Goal: Information Seeking & Learning: Learn about a topic

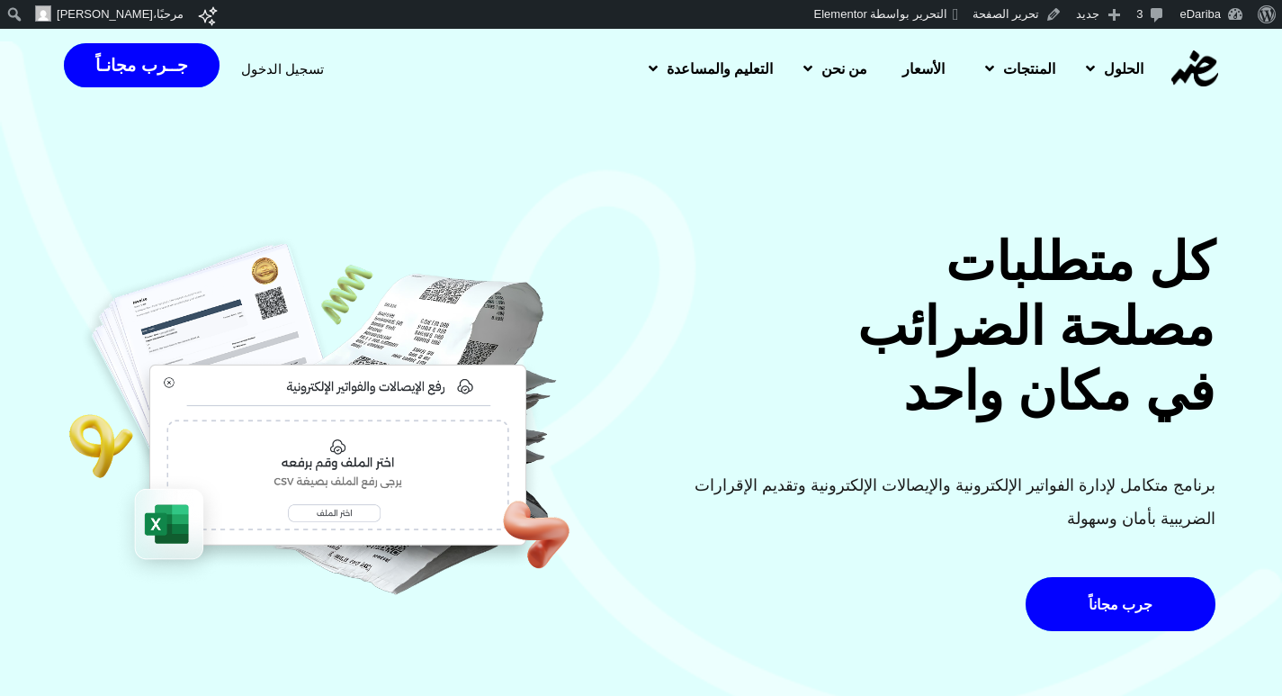
click at [907, 68] on span "الأسعار" at bounding box center [924, 69] width 42 height 22
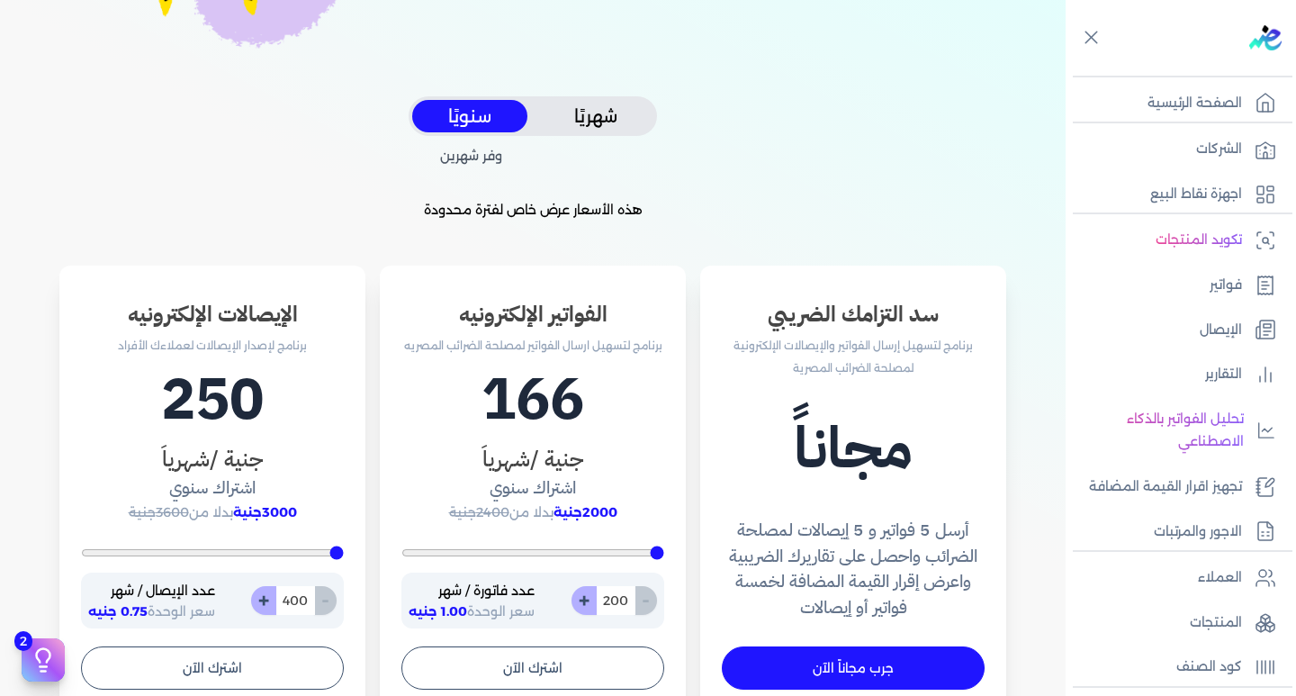
scroll to position [540, 0]
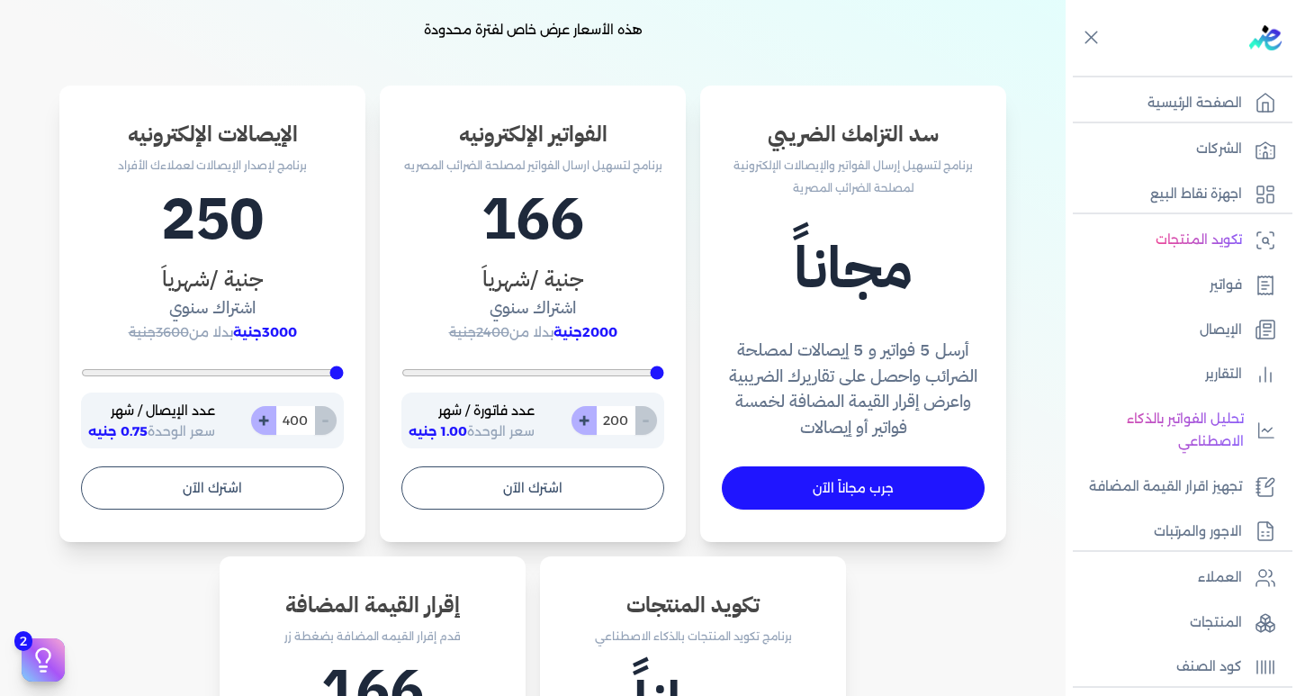
click at [590, 419] on button "+" at bounding box center [583, 420] width 25 height 29
type input "201"
click at [587, 420] on button "+" at bounding box center [583, 420] width 25 height 29
type input "202"
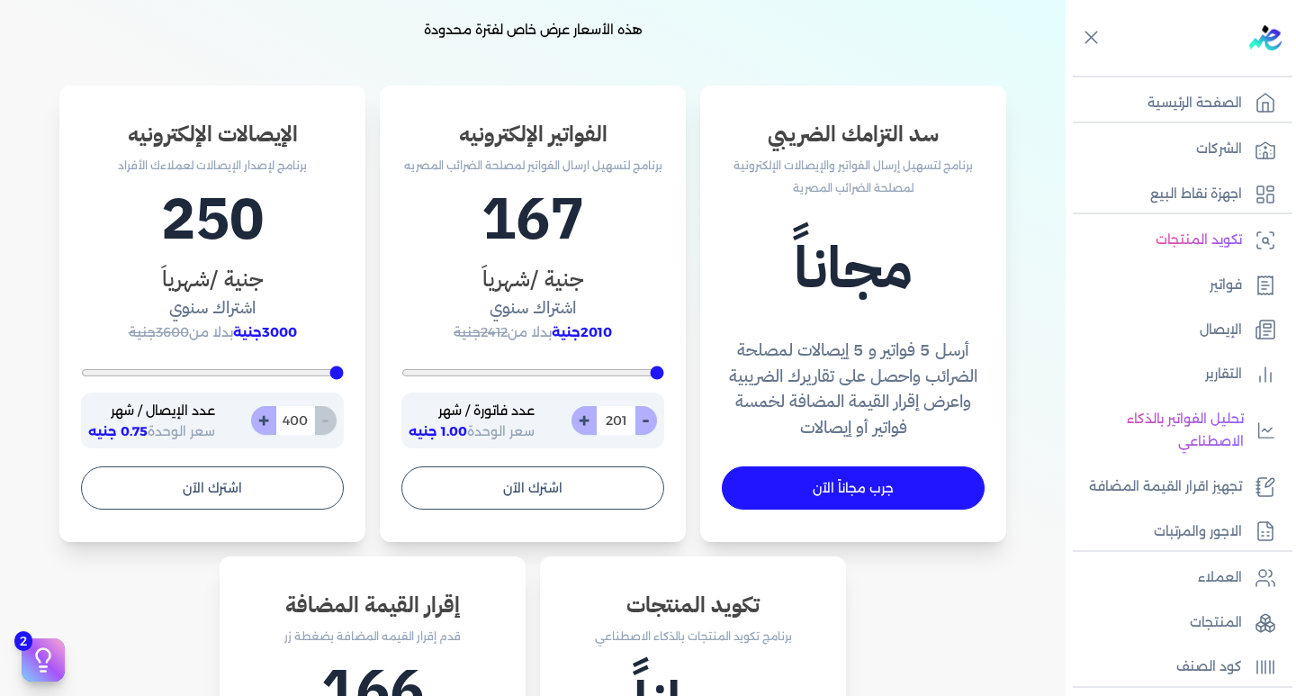
type input "202"
click at [587, 420] on button "+" at bounding box center [583, 420] width 25 height 29
type input "203"
click at [587, 420] on button "+" at bounding box center [583, 420] width 25 height 29
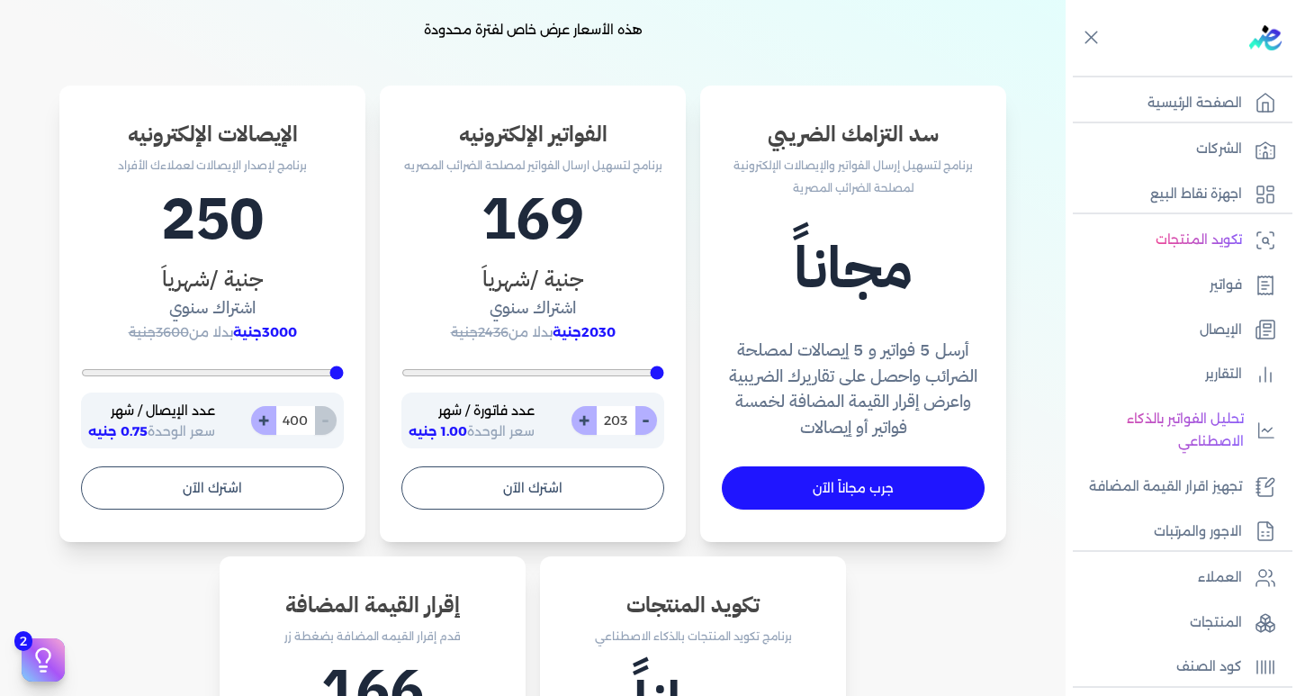
type input "204"
click at [587, 420] on button "+" at bounding box center [583, 420] width 25 height 29
type input "205"
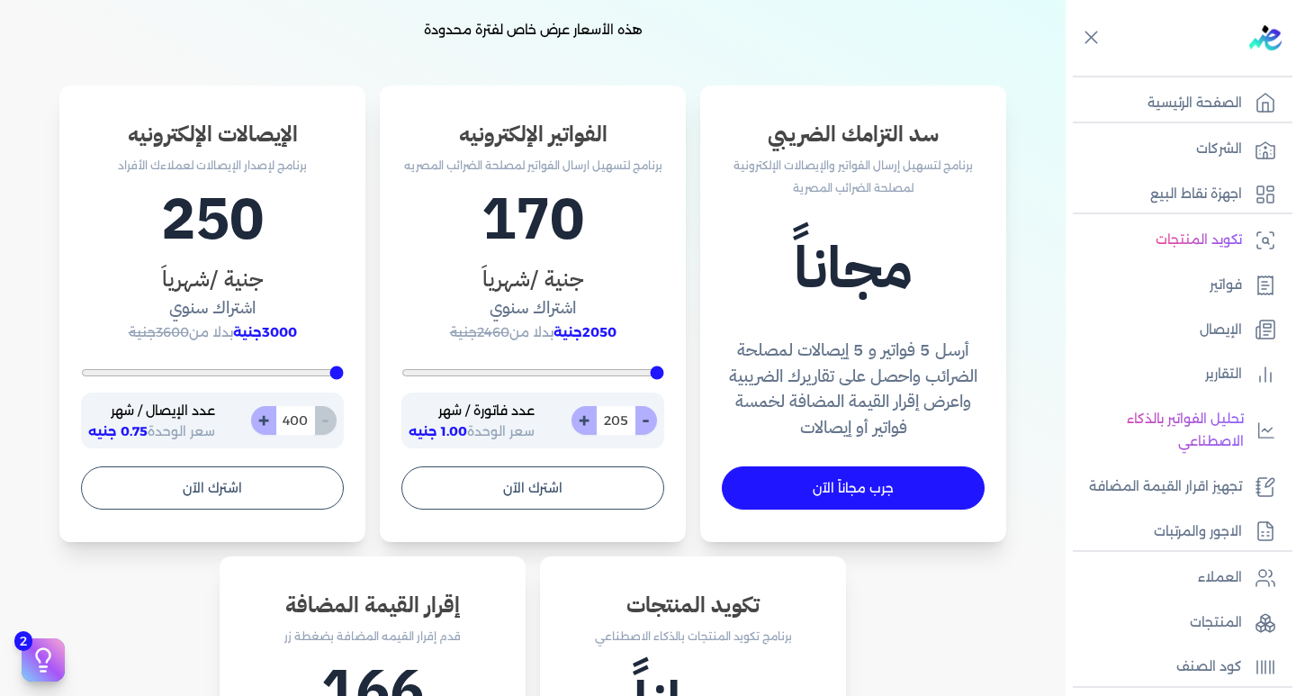
click at [587, 420] on button "+" at bounding box center [583, 420] width 25 height 29
type input "206"
click at [587, 420] on button "+" at bounding box center [583, 420] width 25 height 29
type input "207"
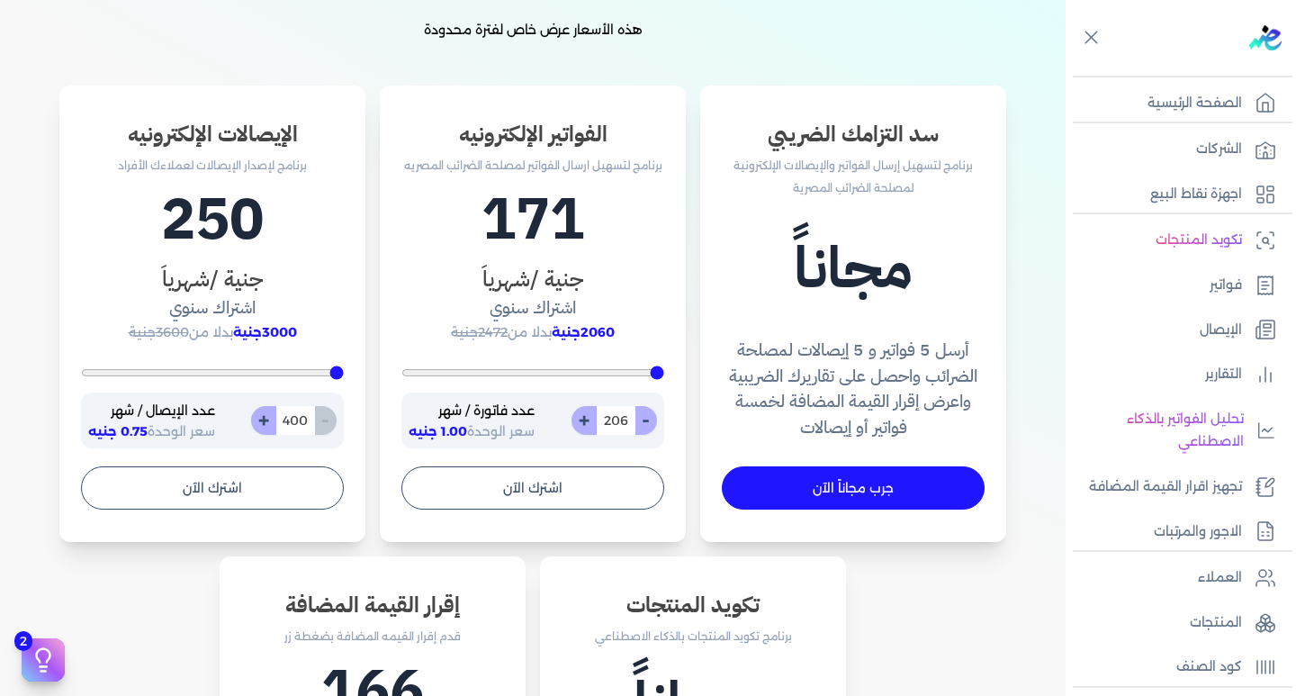
type input "207"
click at [587, 418] on button "+" at bounding box center [583, 420] width 25 height 29
type input "208"
click at [587, 418] on button "+" at bounding box center [583, 420] width 25 height 29
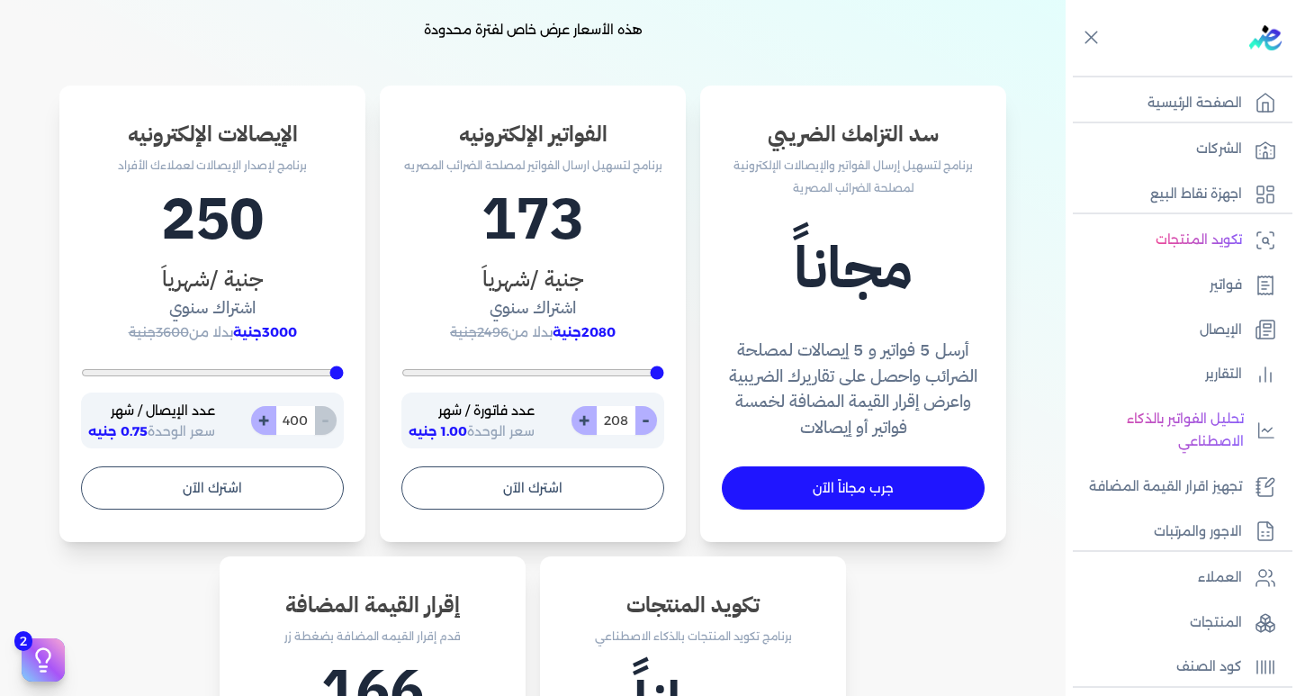
type input "209"
click at [587, 418] on button "+" at bounding box center [583, 420] width 25 height 29
type input "210"
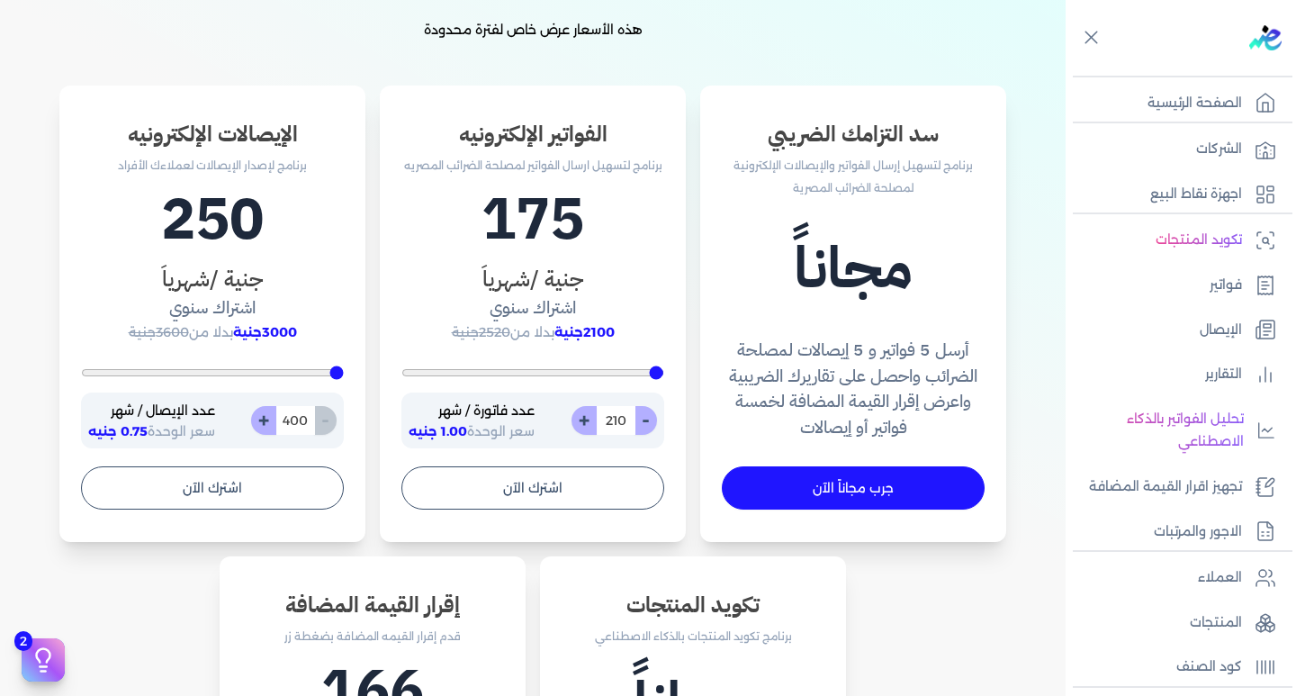
click at [587, 418] on button "+" at bounding box center [583, 420] width 25 height 29
type input "211"
click at [587, 418] on button "+" at bounding box center [583, 420] width 25 height 29
type input "212"
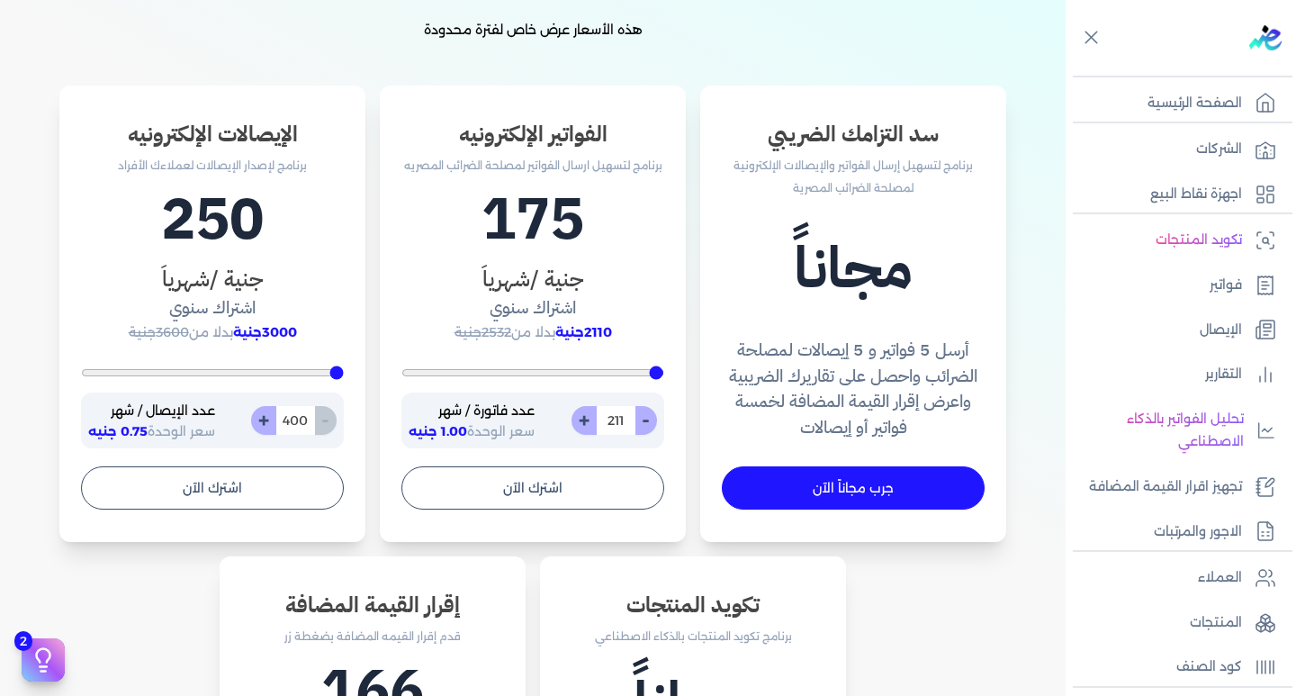
type input "212"
click at [587, 418] on button "+" at bounding box center [583, 420] width 25 height 29
type input "213"
click at [587, 418] on button "+" at bounding box center [583, 420] width 25 height 29
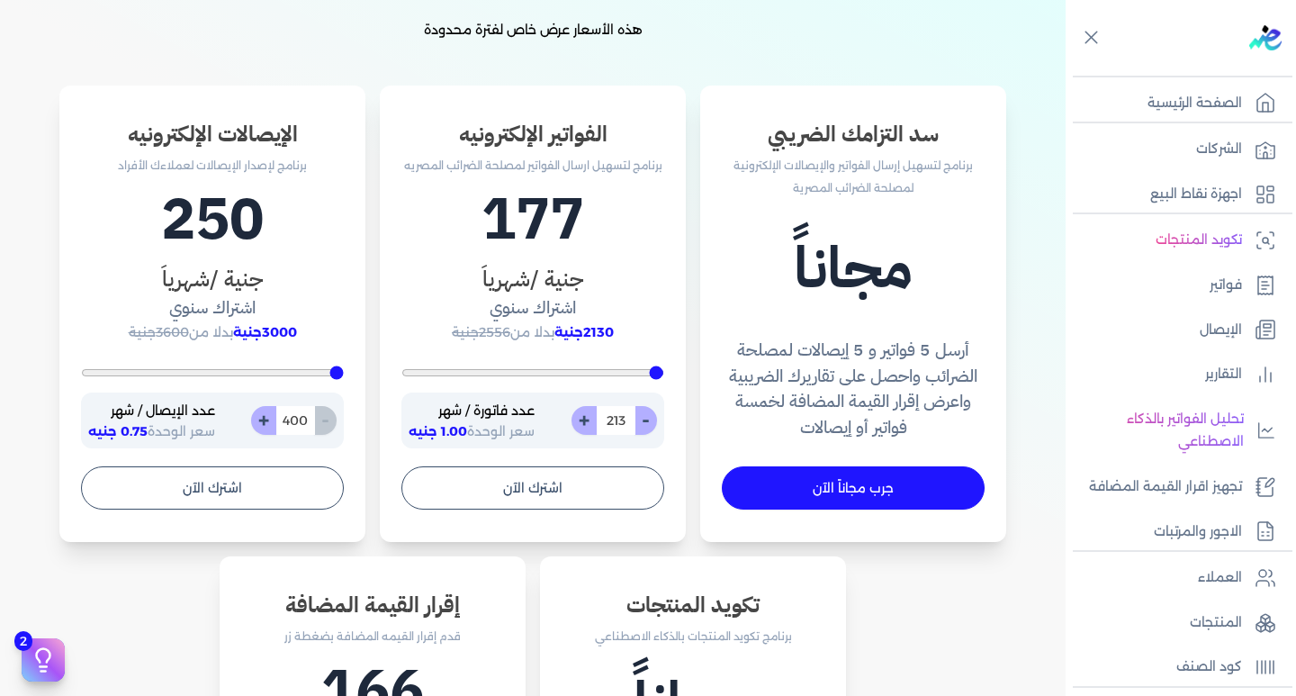
type input "214"
click at [587, 418] on button "+" at bounding box center [583, 420] width 25 height 29
type input "215"
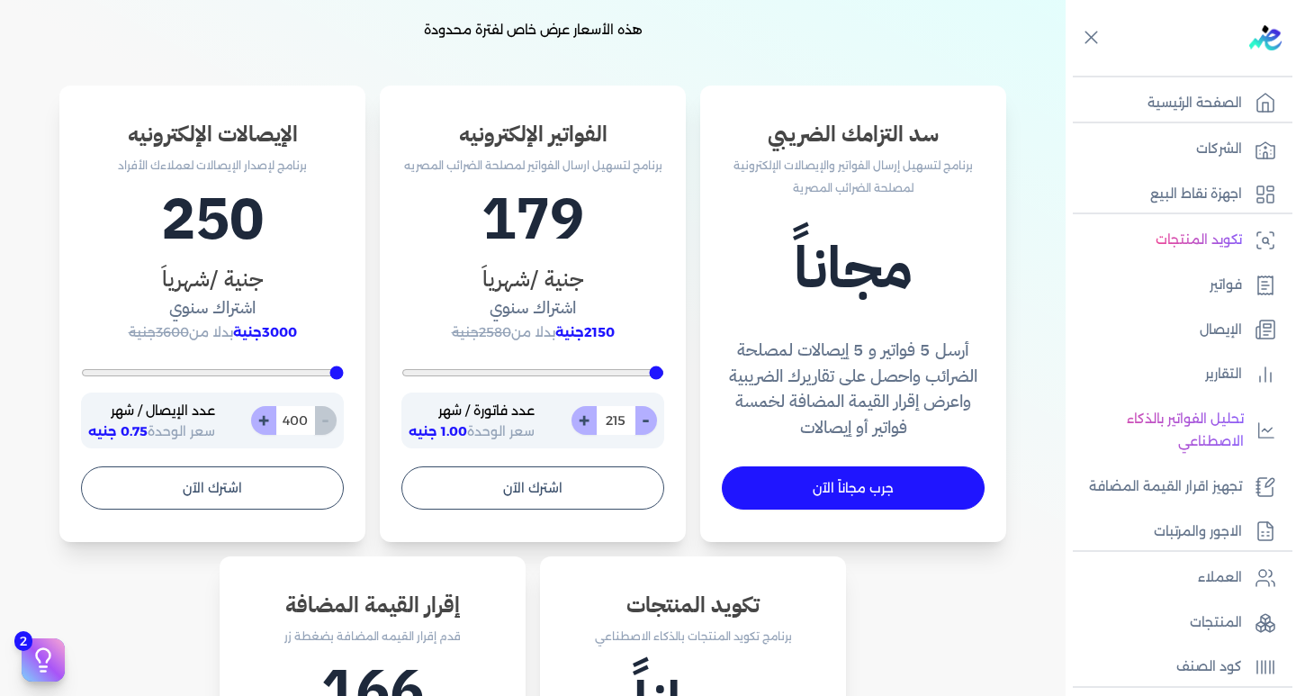
click at [587, 418] on button "+" at bounding box center [583, 420] width 25 height 29
type input "216"
click at [651, 420] on button "-" at bounding box center [645, 420] width 22 height 29
type input "215"
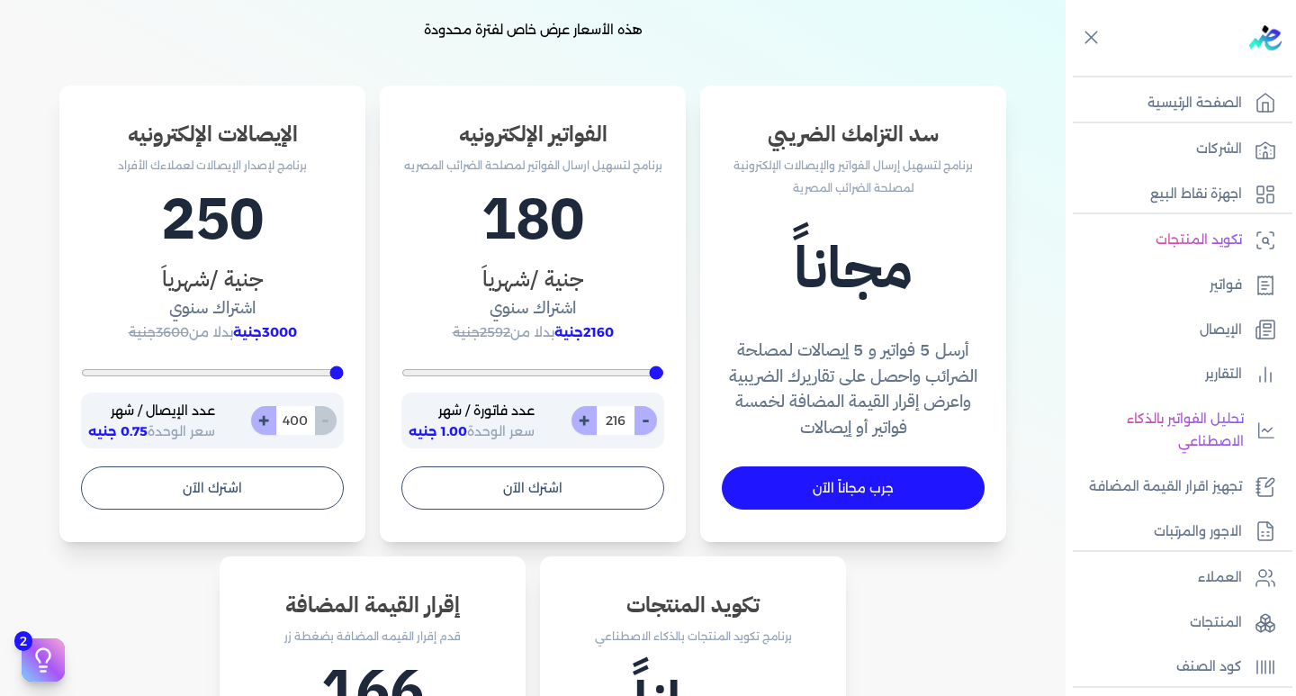
type input "215"
click at [651, 420] on button "-" at bounding box center [645, 420] width 22 height 29
type input "214"
click at [651, 420] on button "-" at bounding box center [645, 420] width 22 height 29
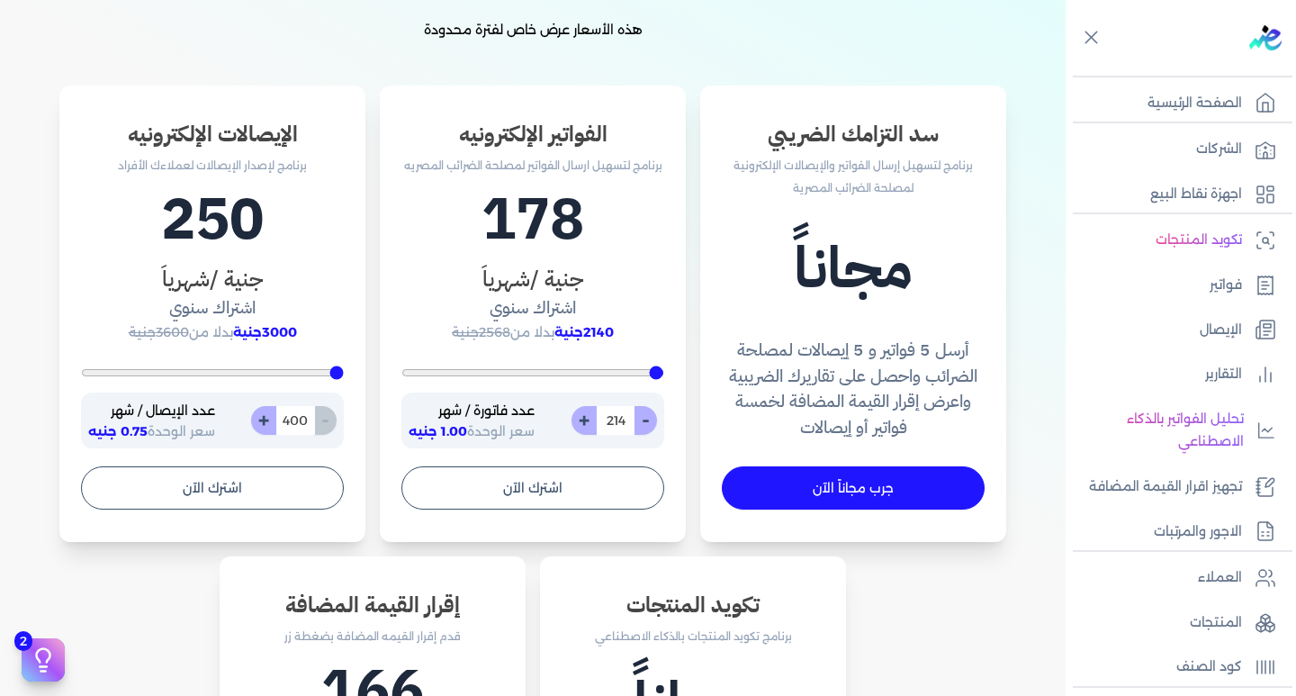
type input "213"
click at [651, 420] on button "-" at bounding box center [645, 420] width 22 height 29
type input "212"
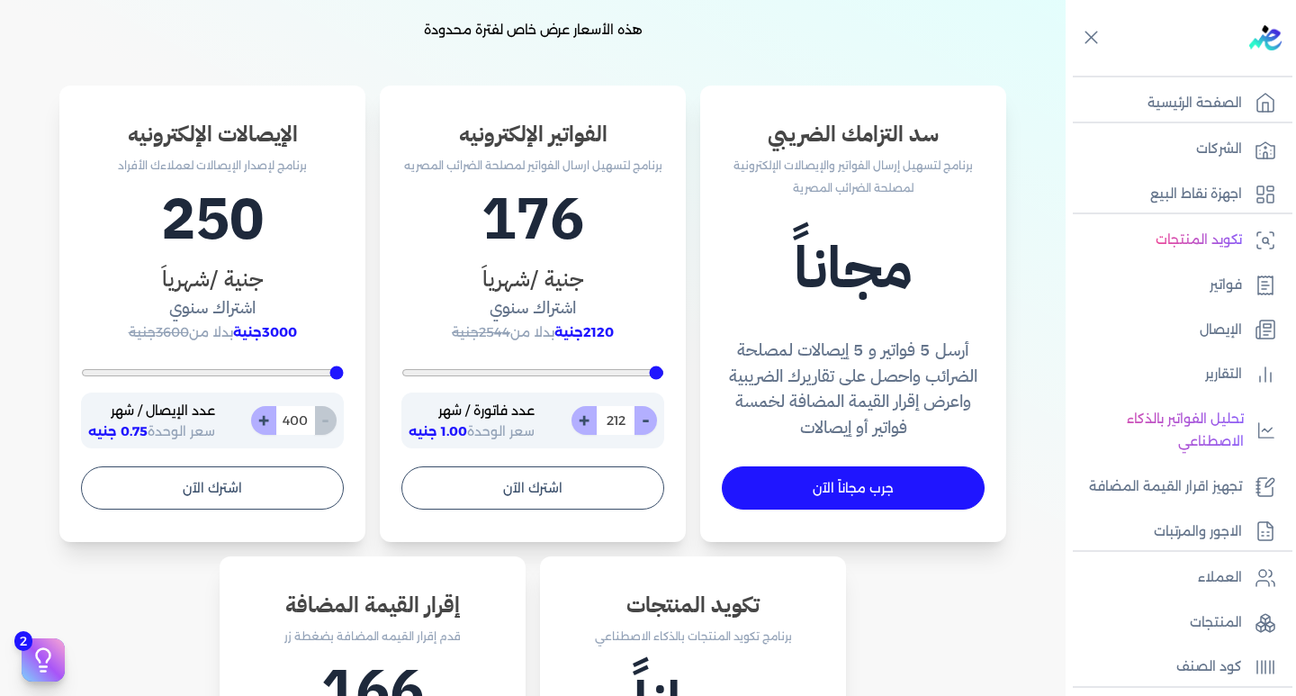
click at [651, 420] on button "-" at bounding box center [645, 420] width 22 height 29
type input "211"
click at [651, 420] on button "-" at bounding box center [645, 420] width 22 height 29
type input "210"
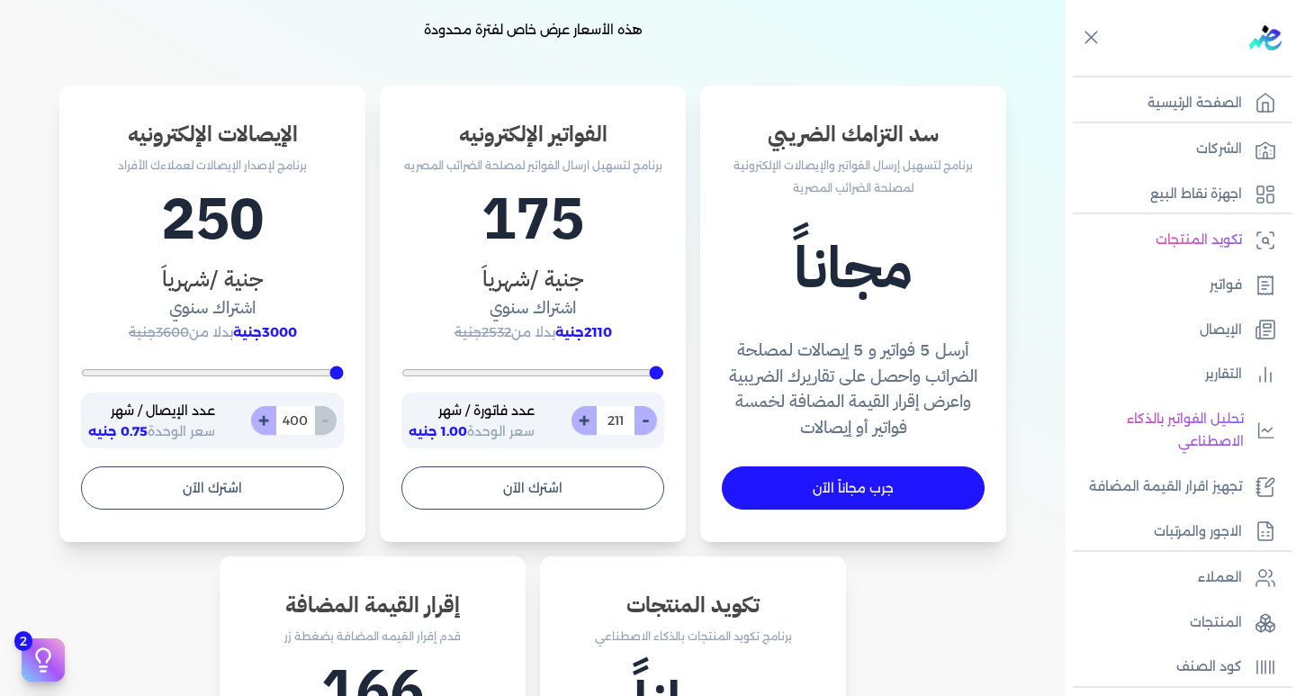
type input "210"
click at [651, 420] on button "-" at bounding box center [645, 420] width 22 height 29
type input "209"
click at [590, 415] on button "+" at bounding box center [583, 420] width 25 height 29
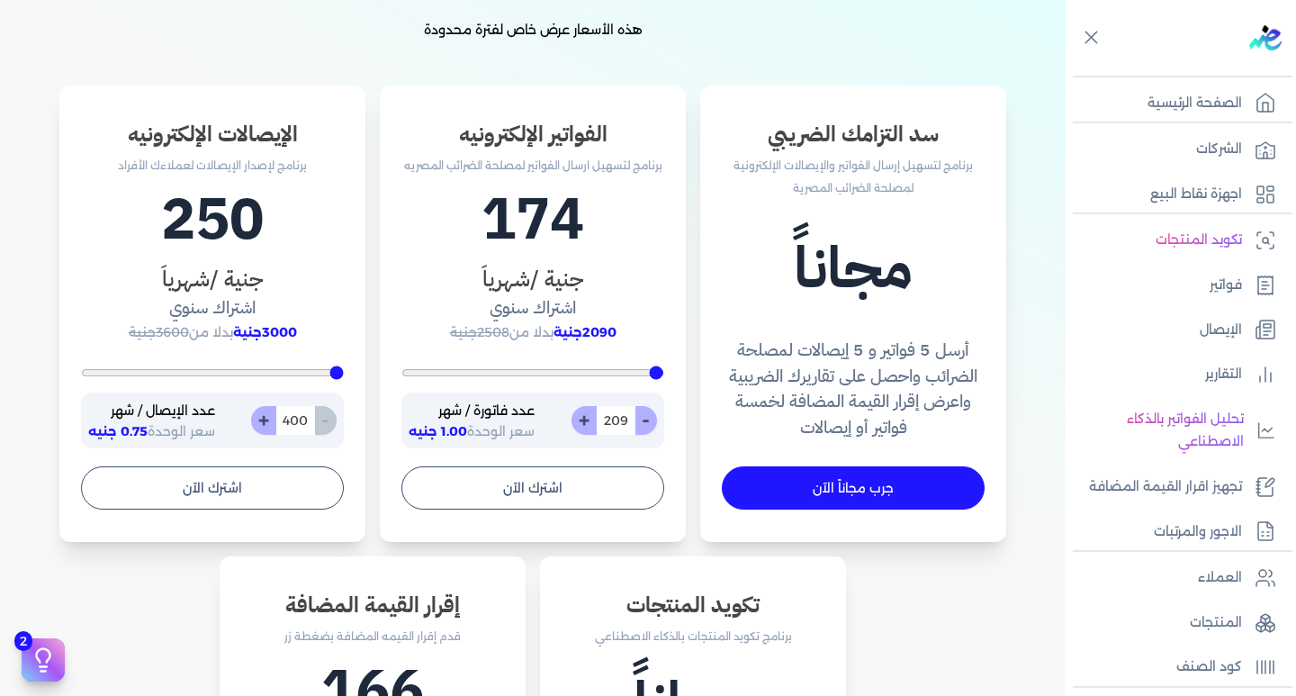
type input "210"
click at [590, 415] on button "+" at bounding box center [583, 420] width 25 height 29
type input "211"
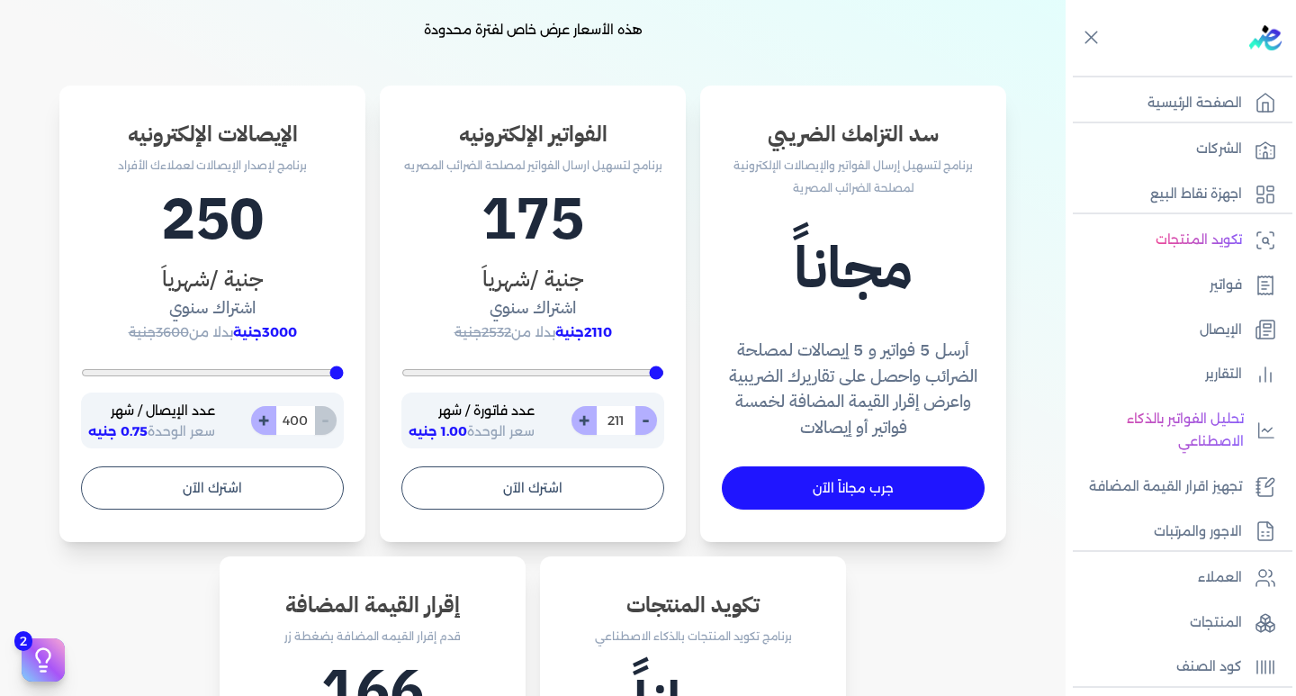
click at [590, 415] on button "+" at bounding box center [583, 420] width 25 height 29
type input "212"
click at [588, 414] on button "+" at bounding box center [583, 420] width 25 height 29
type input "213"
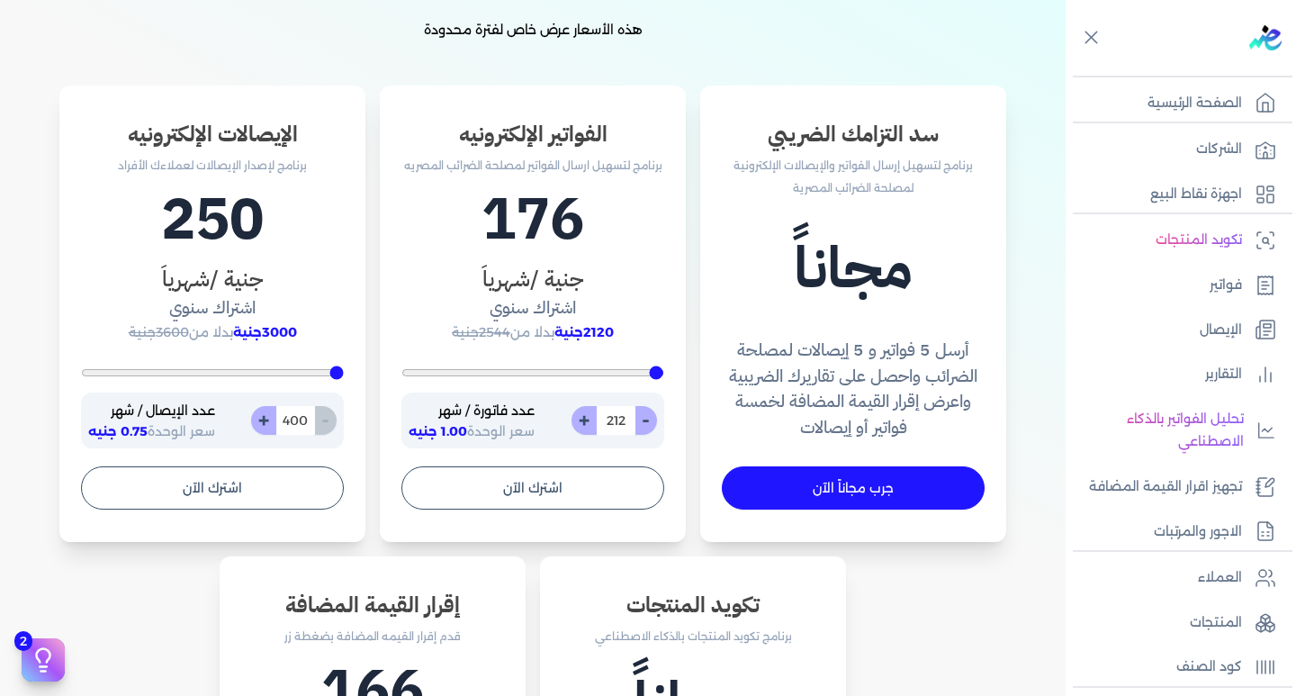
type input "213"
drag, startPoint x: 587, startPoint y: 412, endPoint x: 587, endPoint y: 422, distance: 9.9
click at [587, 422] on button "+" at bounding box center [583, 420] width 25 height 29
type input "214"
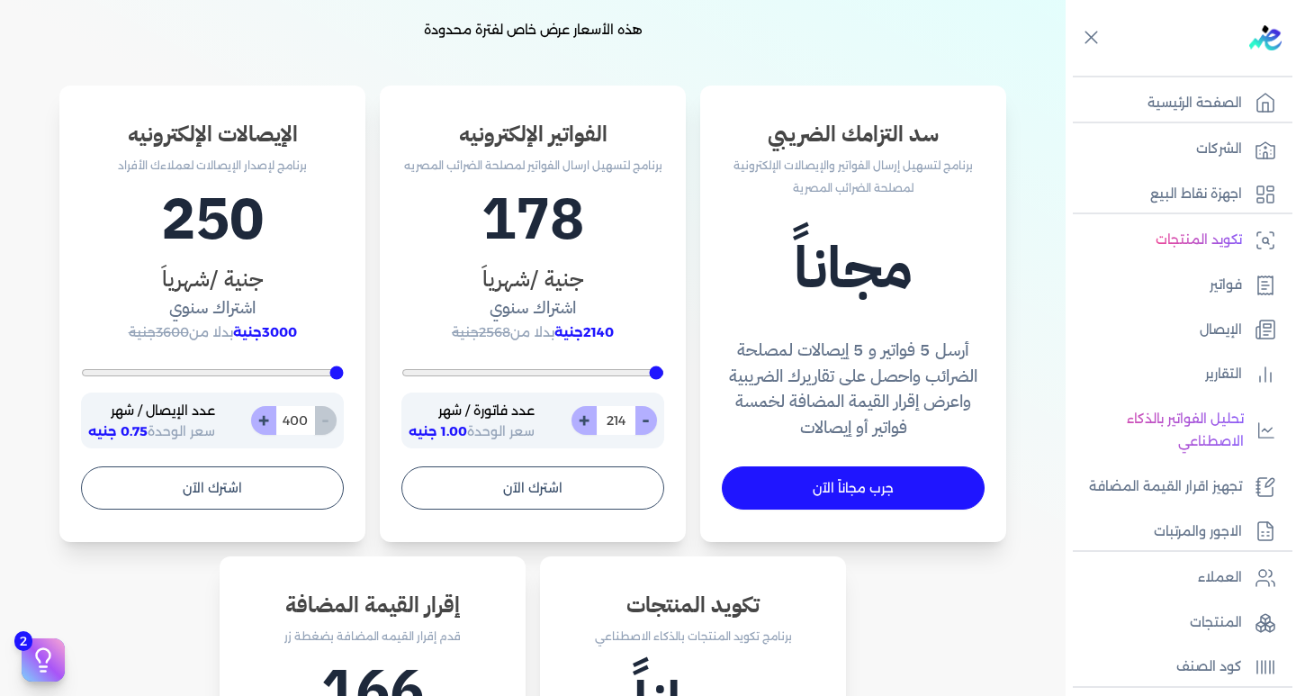
click at [587, 420] on button "+" at bounding box center [583, 420] width 25 height 29
type input "215"
click at [587, 414] on button "+" at bounding box center [583, 420] width 25 height 29
type input "216"
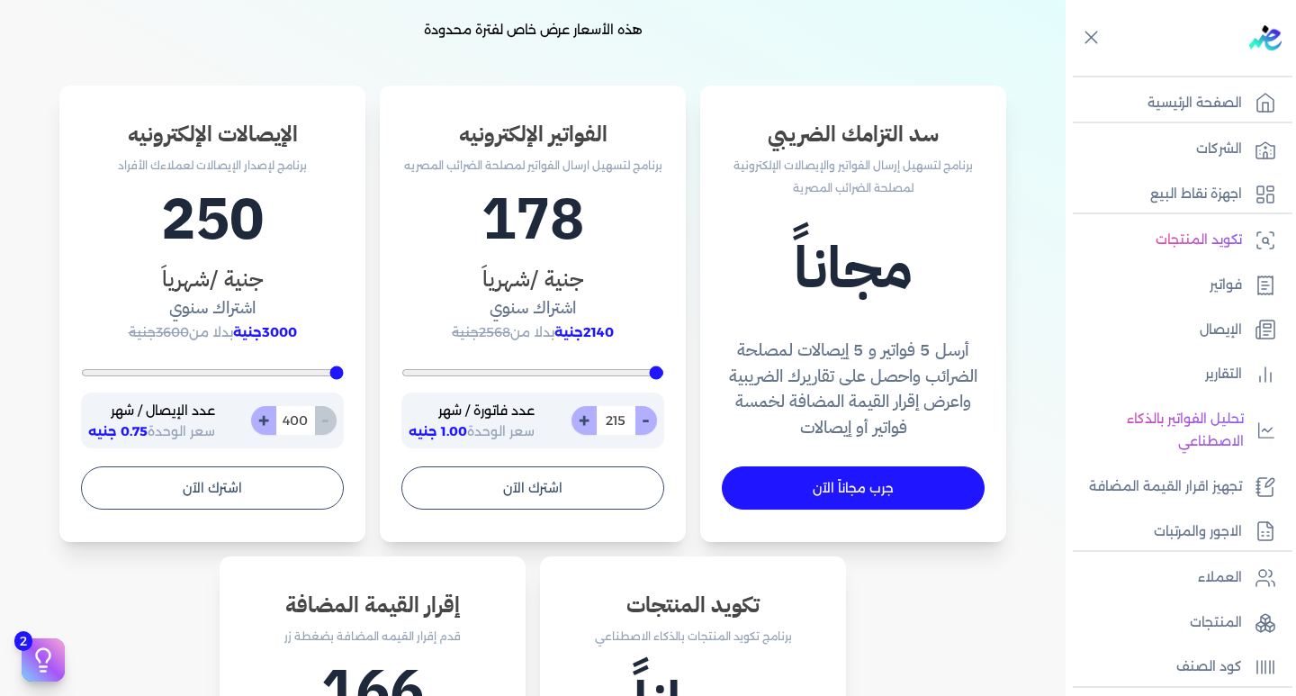
type input "216"
click at [587, 416] on button "+" at bounding box center [583, 420] width 25 height 29
type input "217"
click at [587, 415] on button "+" at bounding box center [583, 420] width 25 height 29
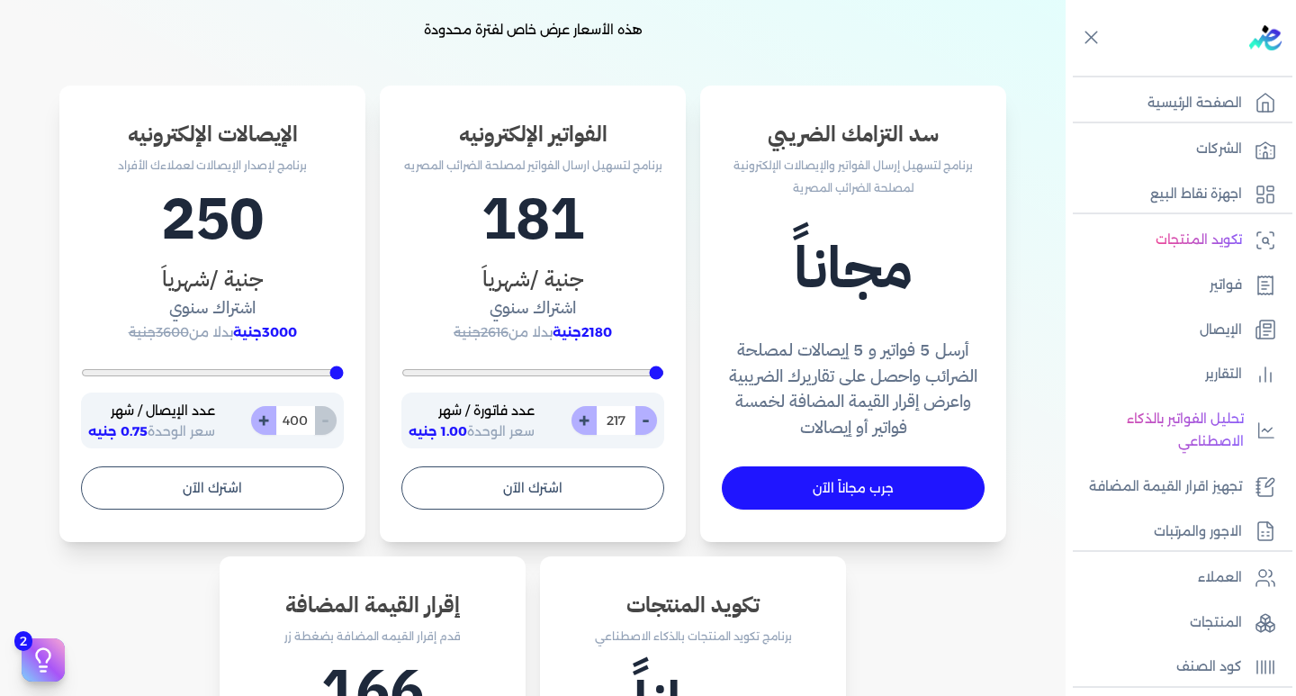
type input "218"
click at [588, 418] on button "+" at bounding box center [583, 420] width 25 height 29
type input "219"
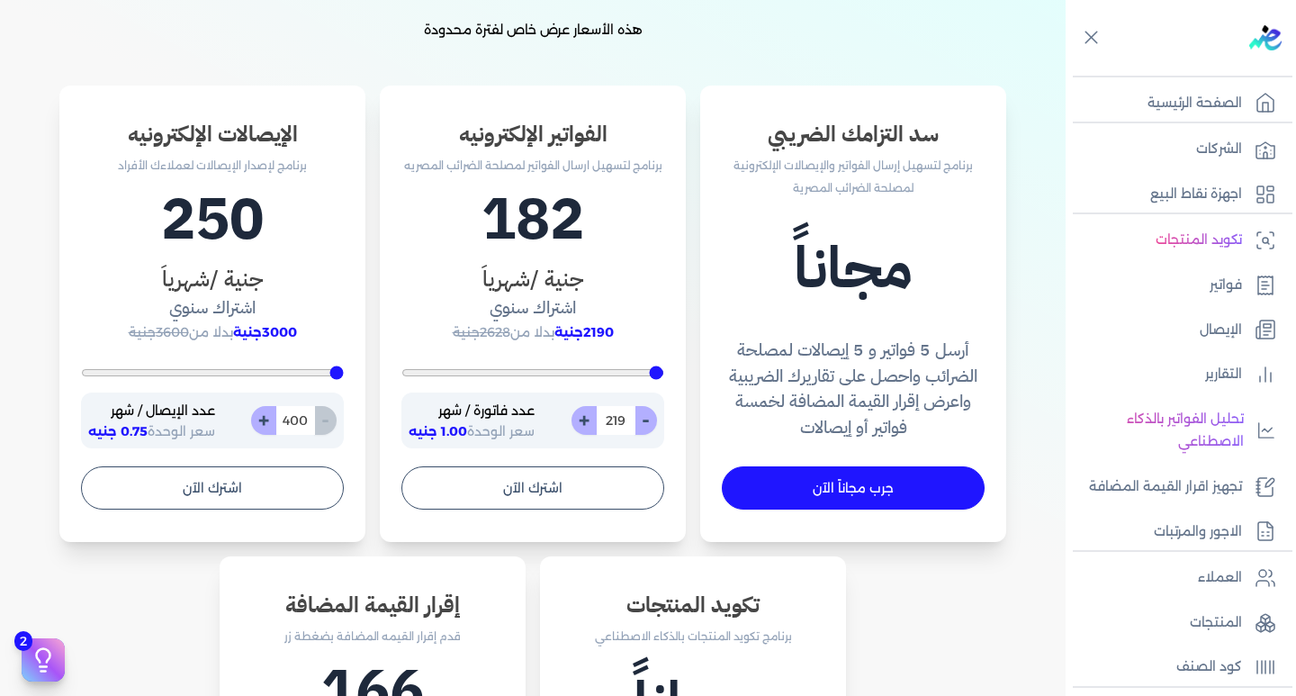
click at [588, 416] on button "+" at bounding box center [583, 420] width 25 height 29
type input "220"
click at [616, 418] on input "220" at bounding box center [616, 420] width 40 height 29
click at [631, 414] on input "220" at bounding box center [616, 420] width 40 height 29
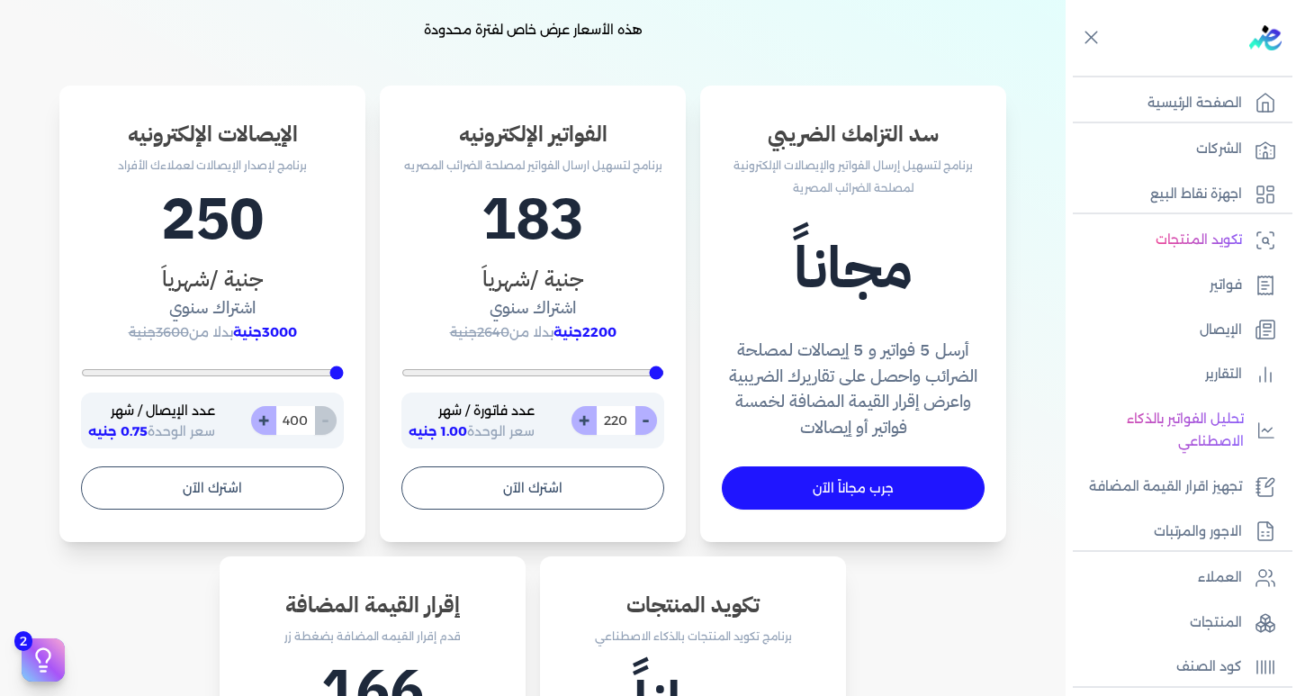
click at [602, 422] on input "220" at bounding box center [616, 420] width 40 height 29
type input "200"
type input "22"
type input "200"
type input "2"
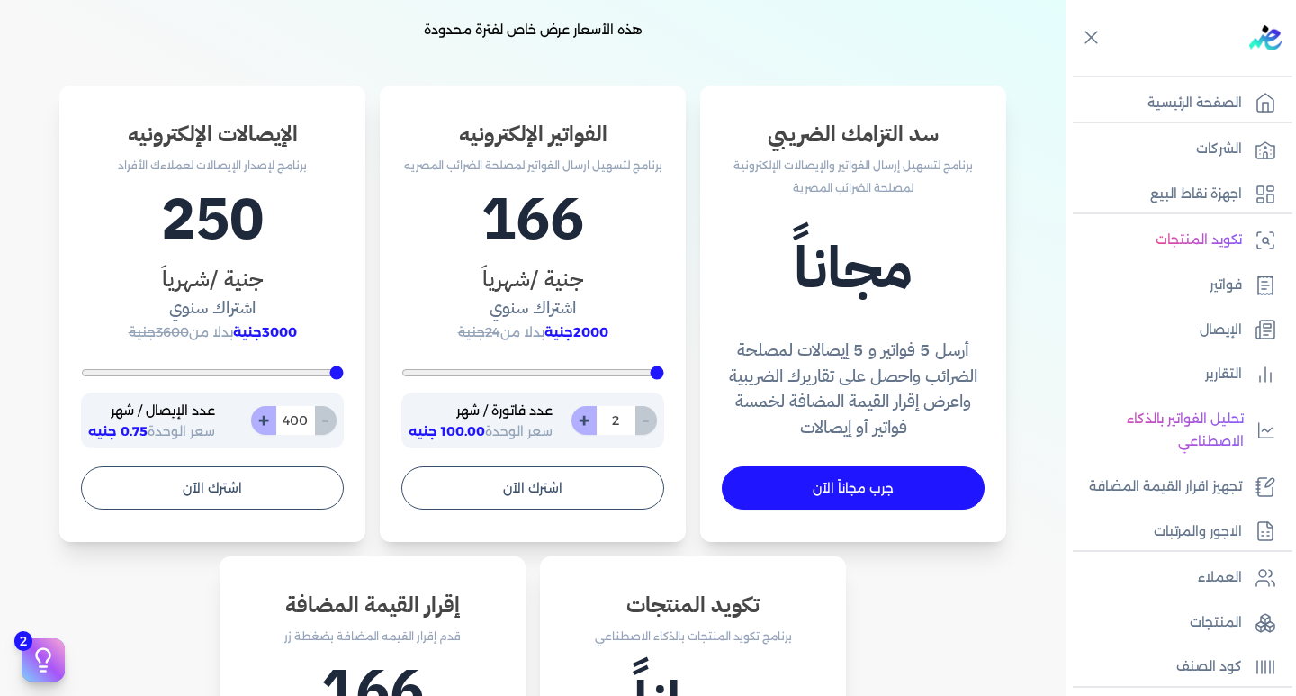
type input "2600"
type input "200"
type input "5"
type input "200"
type input "50"
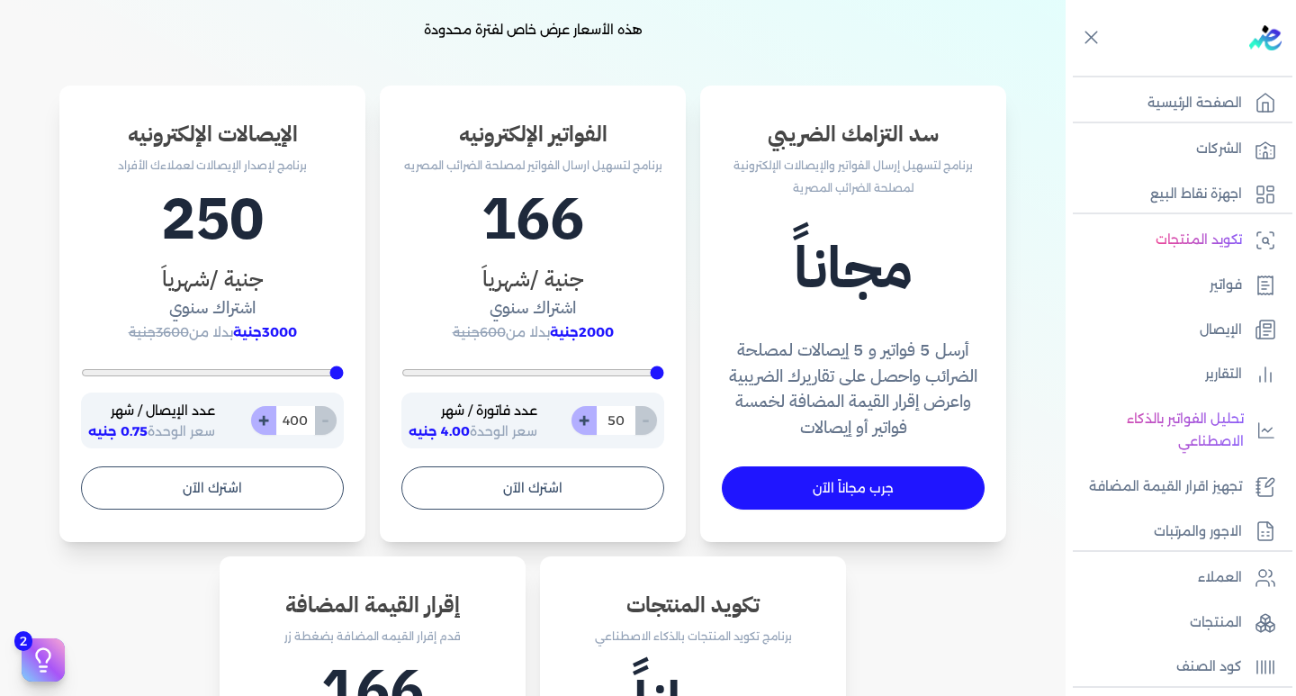
type input "500"
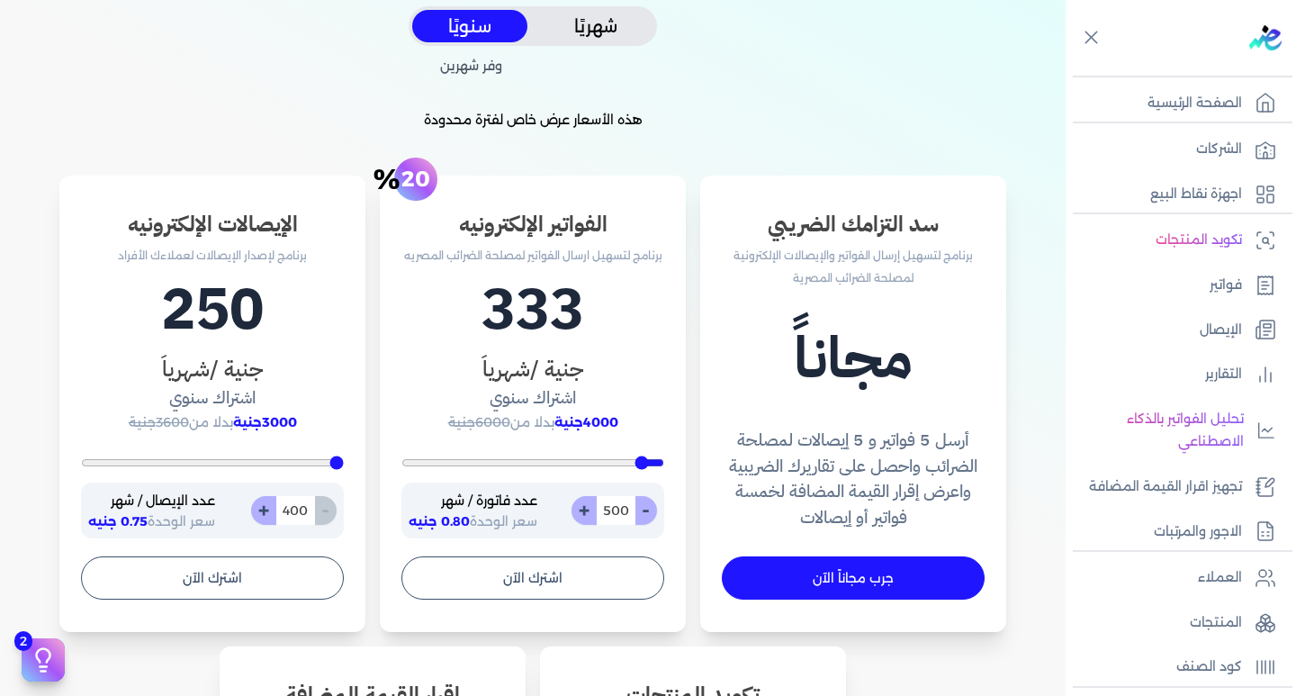
click at [602, 509] on input "500" at bounding box center [616, 510] width 40 height 29
click at [614, 516] on input "500" at bounding box center [616, 510] width 40 height 29
click at [613, 511] on input "500" at bounding box center [616, 510] width 40 height 29
type input "500"
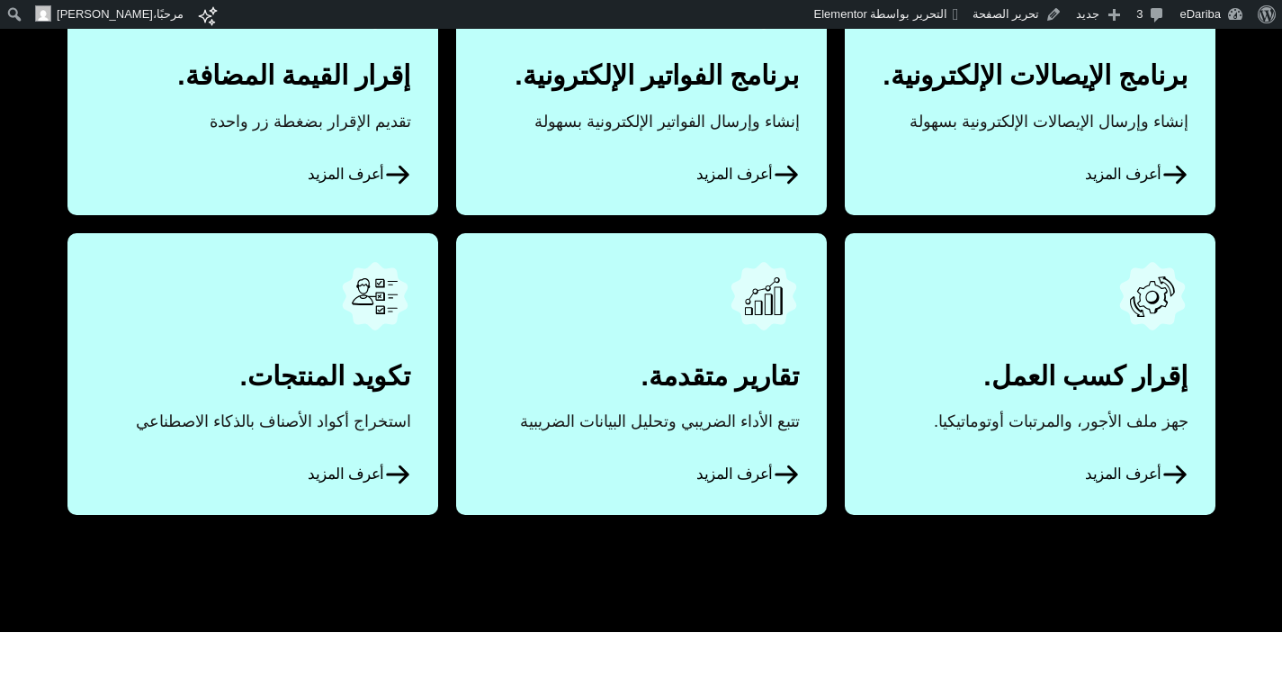
scroll to position [810, 0]
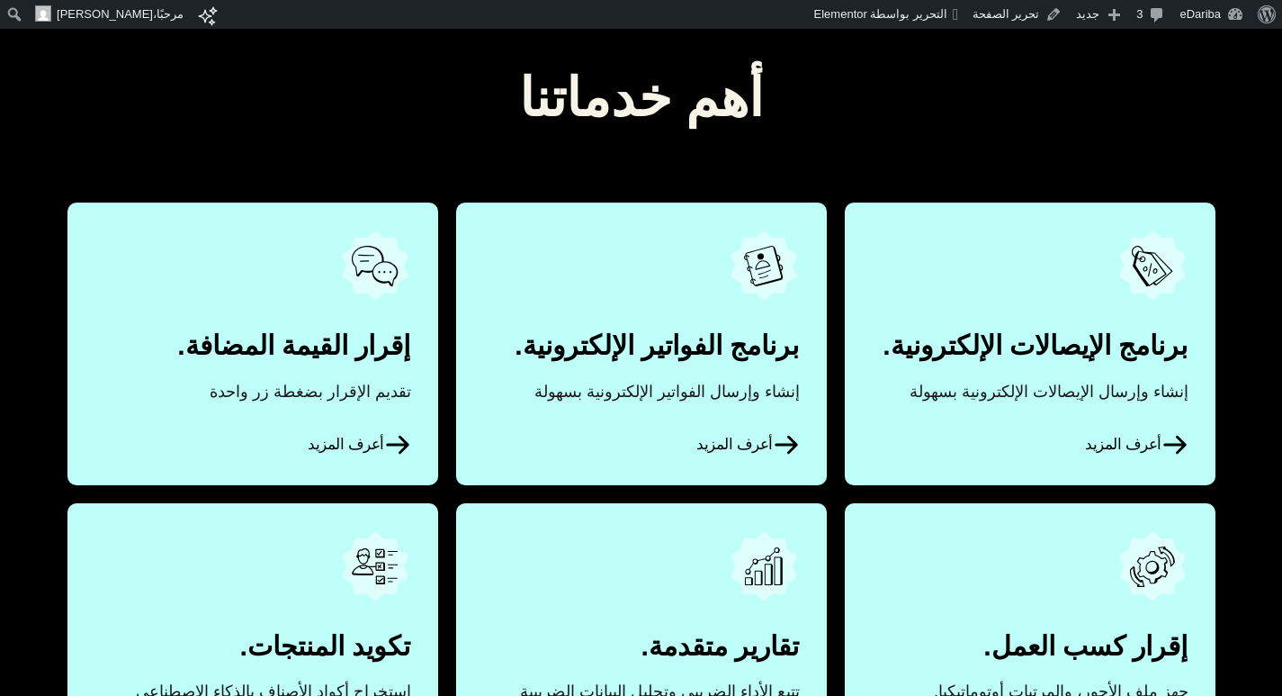
click at [796, 450] on icon at bounding box center [786, 444] width 27 height 27
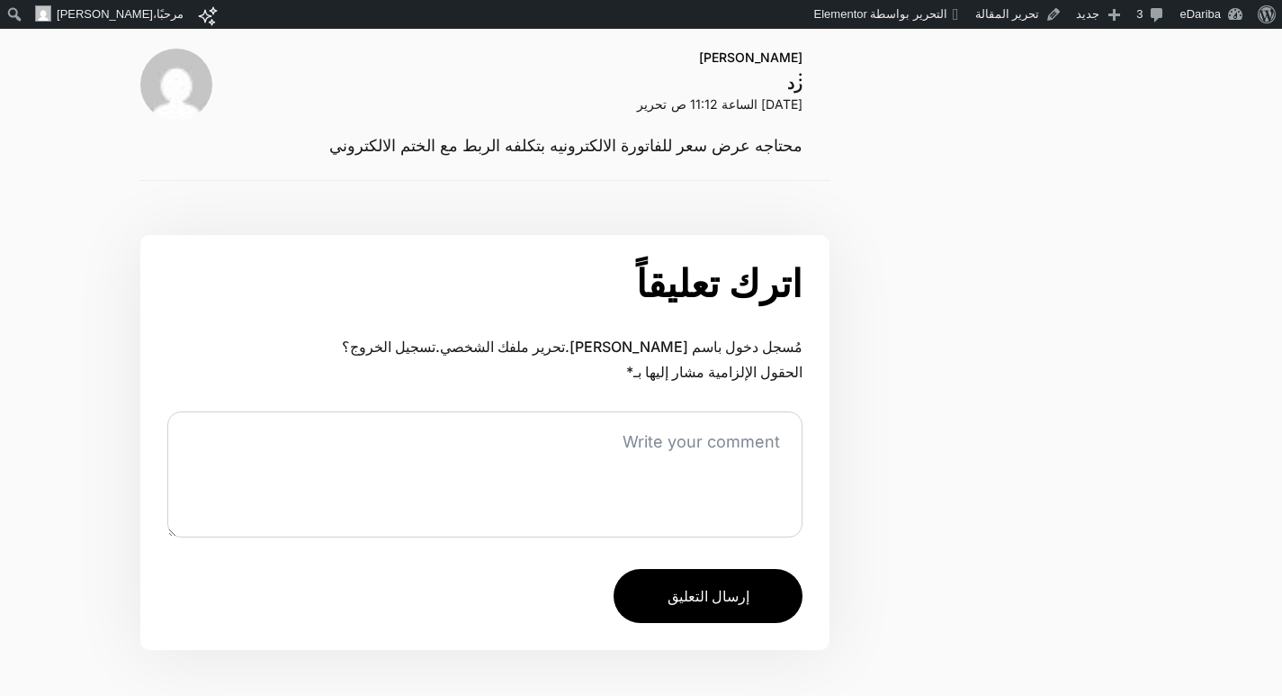
scroll to position [4049, 0]
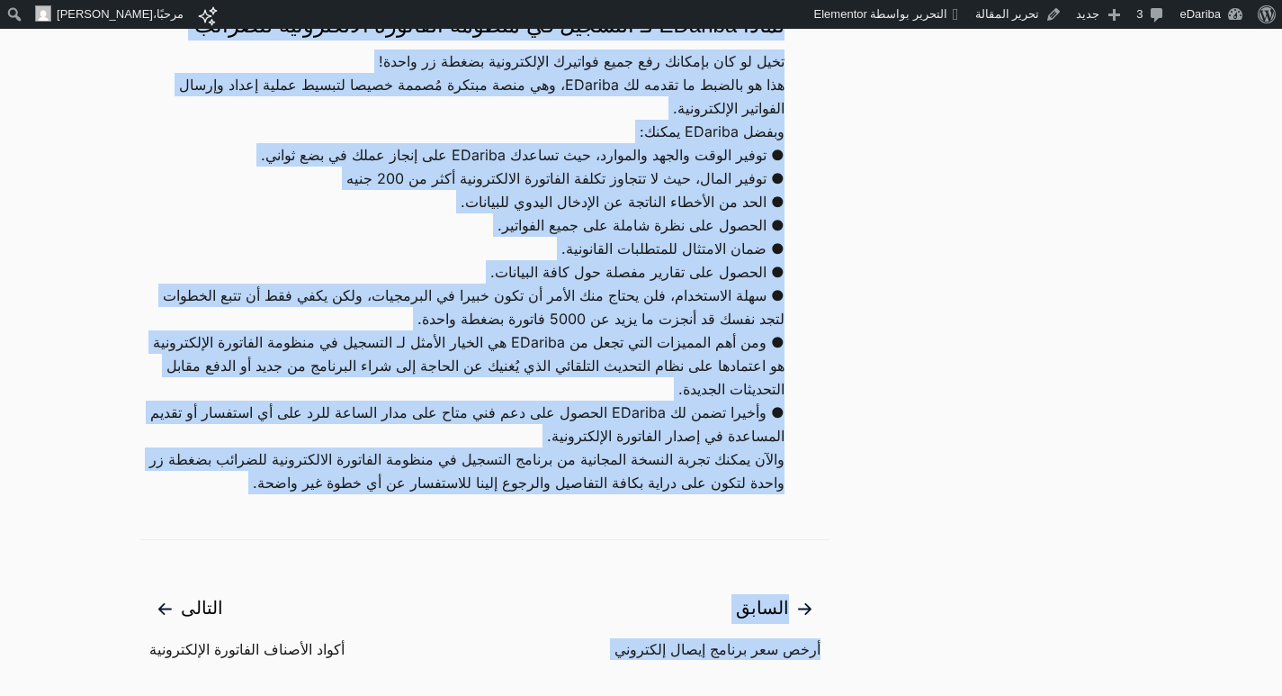
scroll to position [2250, 0]
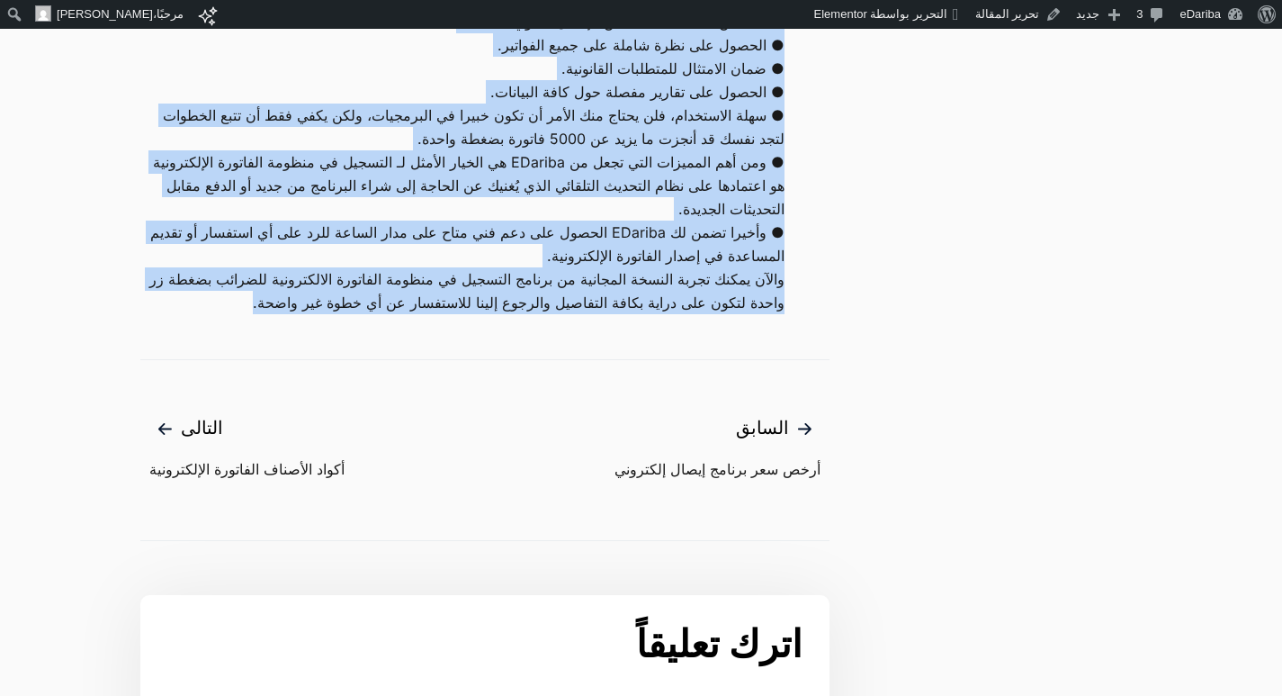
drag, startPoint x: 829, startPoint y: 181, endPoint x: 94, endPoint y: 278, distance: 741.6
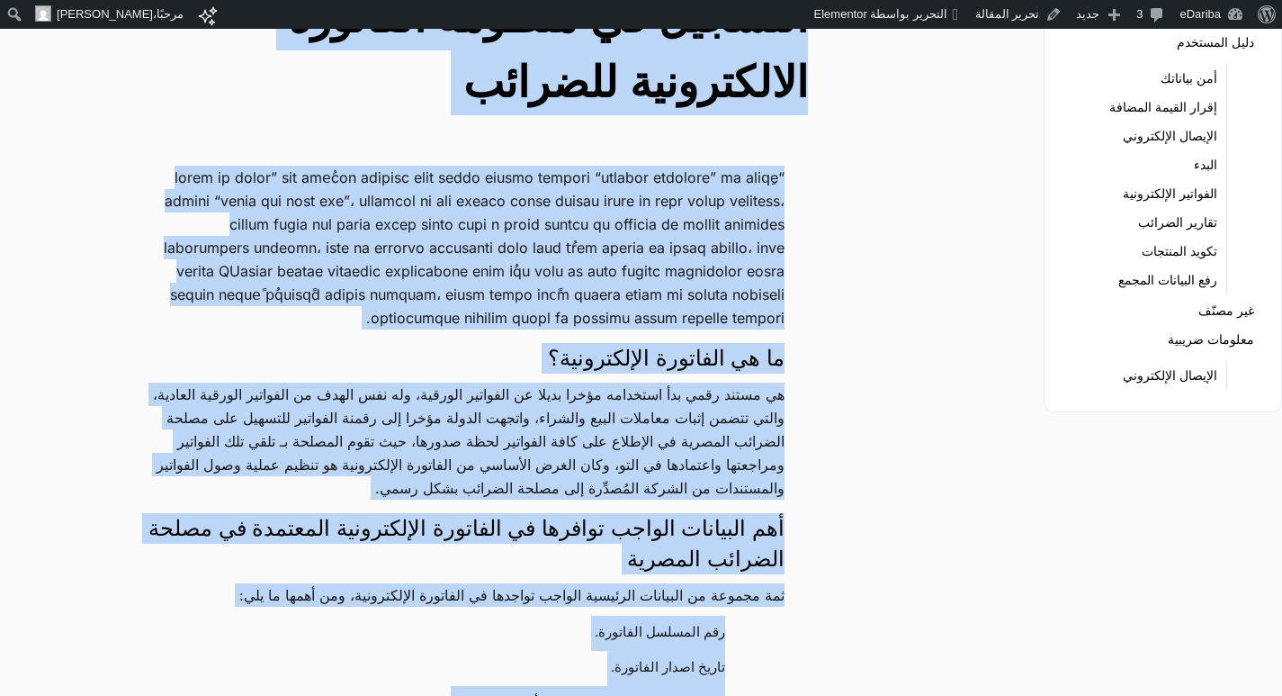
scroll to position [0, 0]
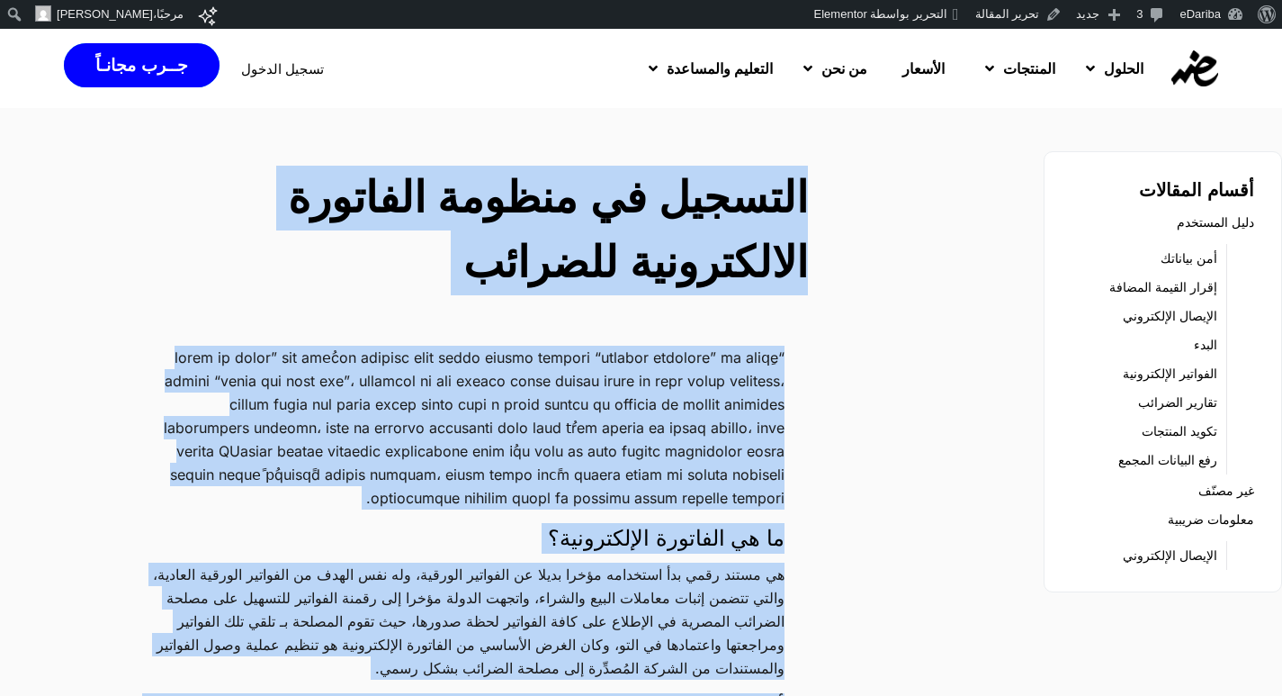
copy main "loremip do sitame consecte adipiscinge seddoei “tempo in utlab” etd magُali eni…"
